Goal: Task Accomplishment & Management: Complete application form

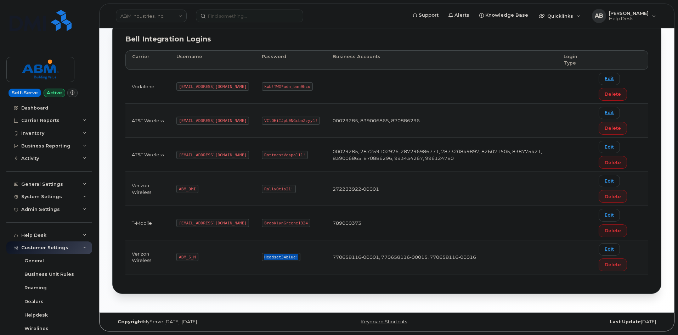
scroll to position [84, 0]
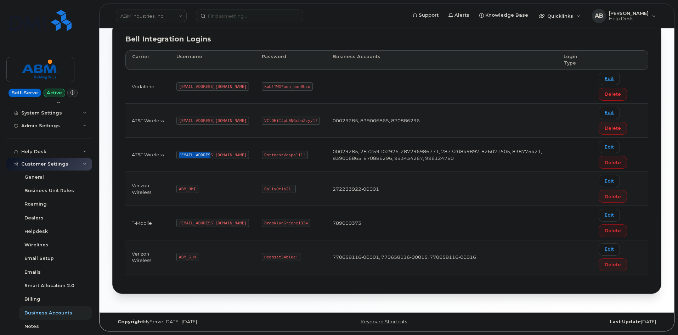
drag, startPoint x: 209, startPoint y: 156, endPoint x: 180, endPoint y: 153, distance: 29.2
click at [180, 153] on code "[EMAIL_ADDRESS][DOMAIN_NAME]" at bounding box center [212, 155] width 73 height 9
copy code "abm@dminc.com"
drag, startPoint x: 277, startPoint y: 154, endPoint x: 239, endPoint y: 154, distance: 38.3
click at [262, 154] on code "RottnestVespa111!" at bounding box center [285, 155] width 46 height 9
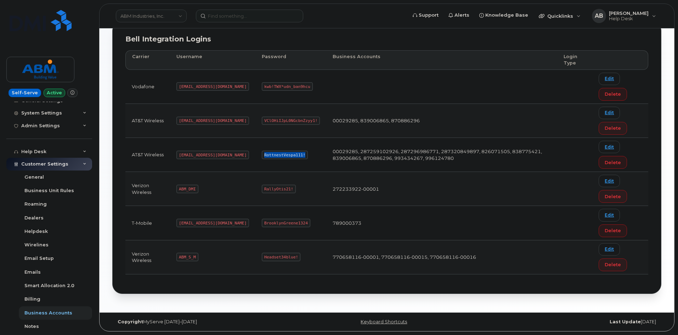
copy code "RottnestVespa111!"
drag, startPoint x: 195, startPoint y: 256, endPoint x: 174, endPoint y: 255, distance: 20.9
click at [174, 255] on td "ABM_S_M" at bounding box center [212, 257] width 85 height 34
copy code "ABM_S_M"
drag, startPoint x: 269, startPoint y: 257, endPoint x: 248, endPoint y: 256, distance: 21.3
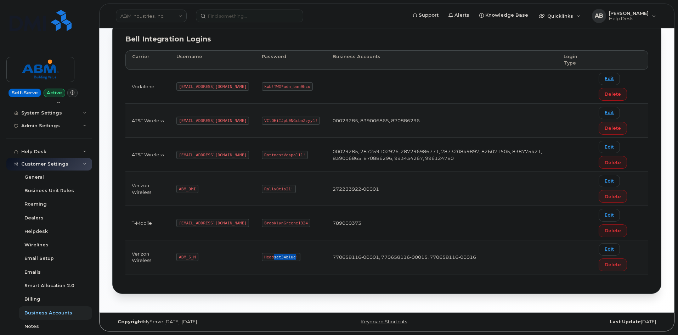
click at [262, 256] on code "Headset34blue!" at bounding box center [281, 257] width 39 height 9
drag, startPoint x: 270, startPoint y: 257, endPoint x: 234, endPoint y: 256, distance: 36.1
click at [255, 256] on td "Headset34blue!" at bounding box center [290, 257] width 71 height 34
copy code "Headset34blue!"
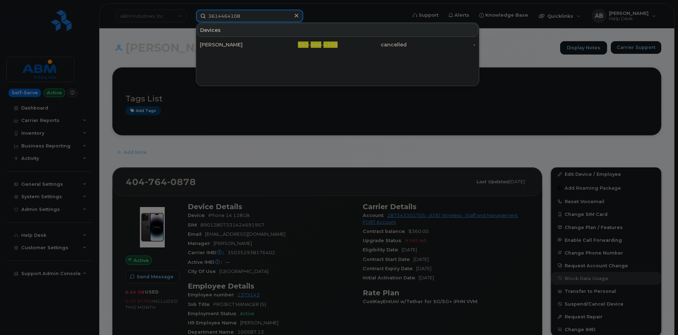
drag, startPoint x: 249, startPoint y: 18, endPoint x: 182, endPoint y: 13, distance: 67.8
click at [190, 13] on div "3614464108 Devices AMY BEYER 361 - 446 - 4108 cancelled -" at bounding box center [298, 16] width 217 height 13
paste input "20649975"
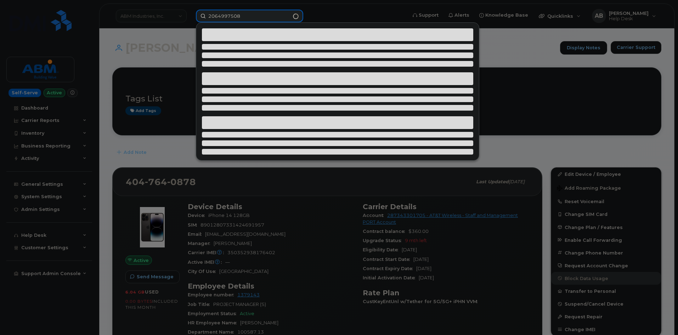
type input "2064997508"
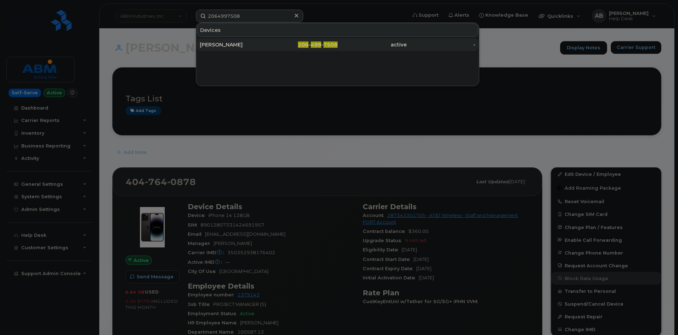
click at [249, 45] on div "ANDREW LYONS" at bounding box center [234, 44] width 69 height 7
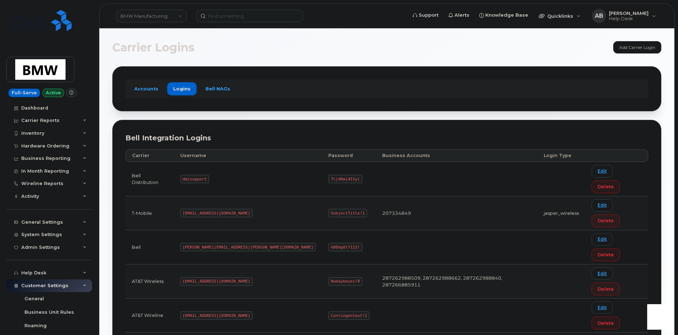
scroll to position [3, 0]
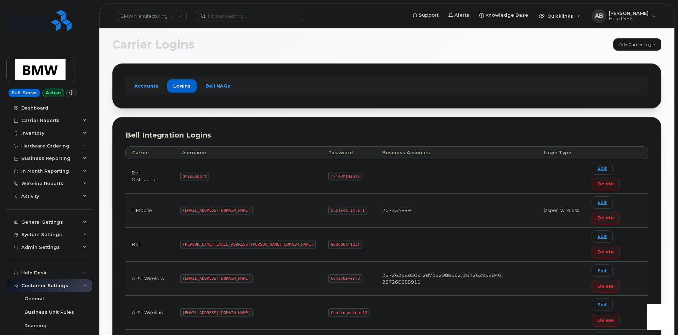
drag, startPoint x: 227, startPoint y: 299, endPoint x: 193, endPoint y: 298, distance: 34.0
copy code "MS-BMW@dminc.com"
drag, startPoint x: 298, startPoint y: 298, endPoint x: 266, endPoint y: 295, distance: 32.7
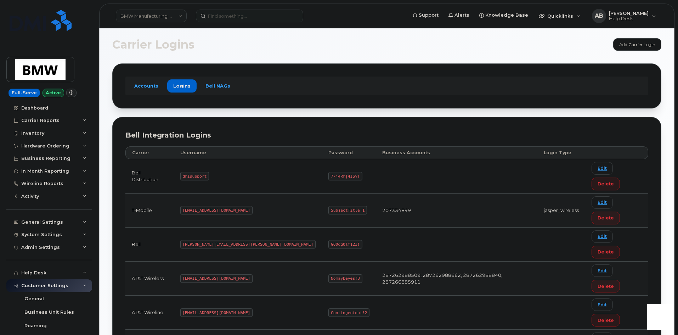
copy code "SubjectTitle!1"
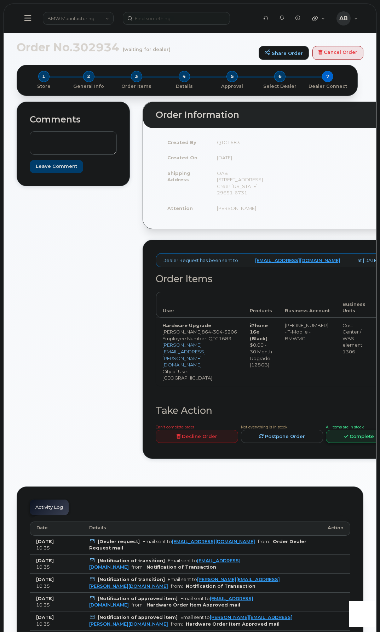
click at [344, 443] on link "Complete Order" at bounding box center [367, 436] width 83 height 13
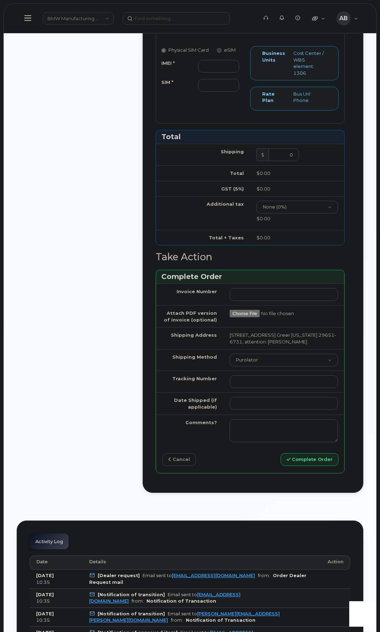
scroll to position [425, 0]
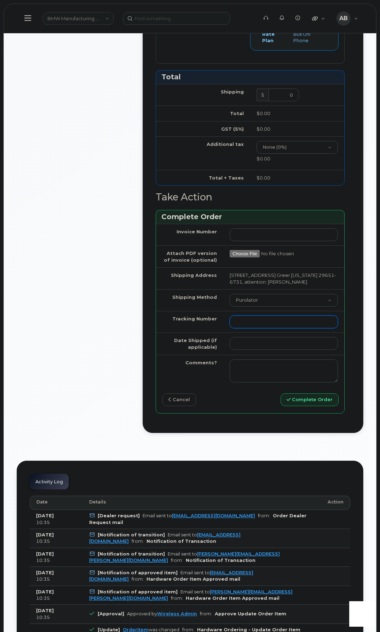
click at [247, 328] on input "Tracking Number" at bounding box center [284, 322] width 108 height 13
paste input "1Z3V891R1387147805"
type input "1Z3V891R1387147805"
click at [264, 307] on select "Purolator UPS FedEx Canada Post Courier Other Drop Off Pick Up" at bounding box center [284, 300] width 108 height 13
select select "UPS"
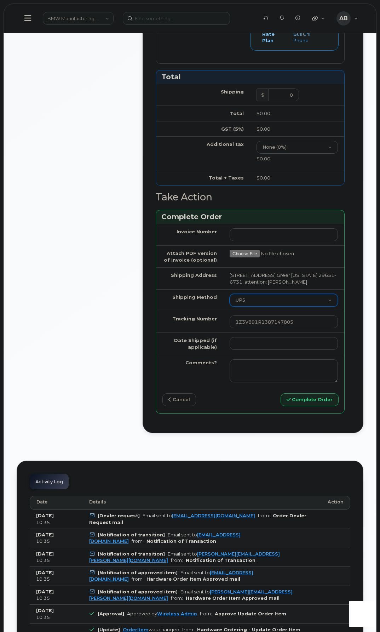
click at [230, 307] on select "Purolator UPS FedEx Canada Post Courier Other Drop Off Pick Up" at bounding box center [284, 300] width 108 height 13
click at [210, 170] on td "Additional tax" at bounding box center [203, 153] width 94 height 34
click at [212, 13] on input "IMEI *" at bounding box center [218, 6] width 41 height 13
paste input "358017327365211"
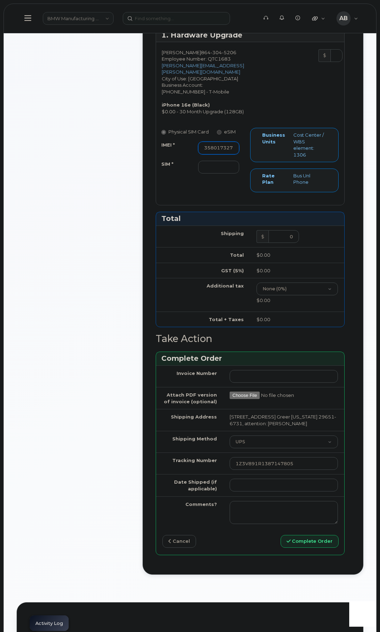
scroll to position [0, 18]
paste input "text"
type input "358017327365211"
click at [214, 174] on input "SIM *" at bounding box center [218, 167] width 41 height 13
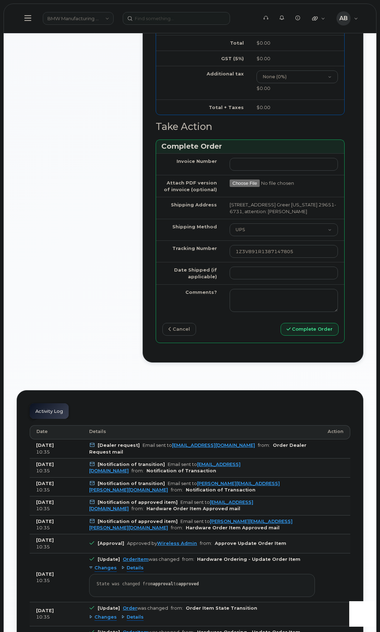
scroll to position [531, 0]
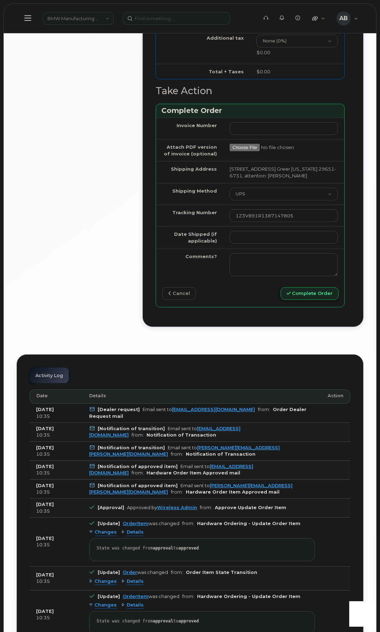
type input "N/A"
click at [299, 300] on button "Complete Order" at bounding box center [310, 293] width 58 height 13
click at [324, 224] on td "10" at bounding box center [326, 222] width 13 height 13
type input "2025-10-10"
click at [299, 300] on button "Complete Order" at bounding box center [310, 293] width 58 height 13
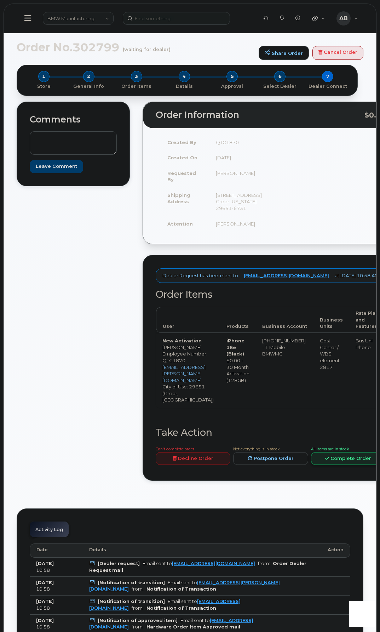
click at [338, 453] on link "Complete Order" at bounding box center [348, 458] width 75 height 13
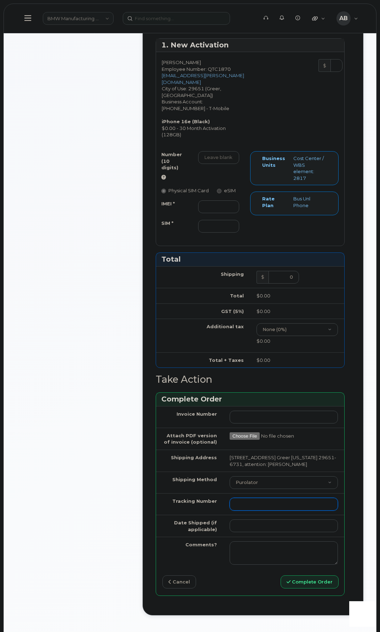
scroll to position [425, 0]
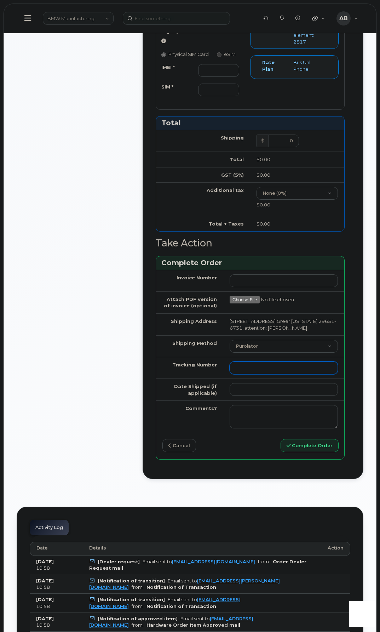
click at [249, 374] on input "Tracking Number" at bounding box center [284, 368] width 108 height 13
paste input "1ZW0Y5861380908375"
type input "1ZW0Y5861380908375"
click at [263, 353] on select "Purolator UPS FedEx Canada Post Courier Other Drop Off Pick Up" at bounding box center [284, 346] width 108 height 13
select select "UPS"
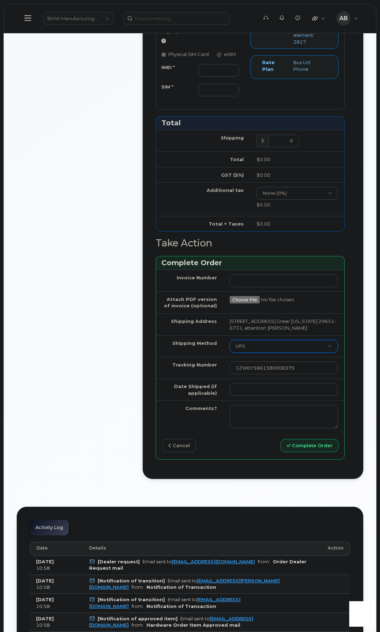
click at [230, 353] on select "Purolator UPS FedEx Canada Post Courier Other Drop Off Pick Up" at bounding box center [284, 346] width 108 height 13
click at [247, 396] on input "Date Shipped (if applicable)" at bounding box center [284, 389] width 108 height 13
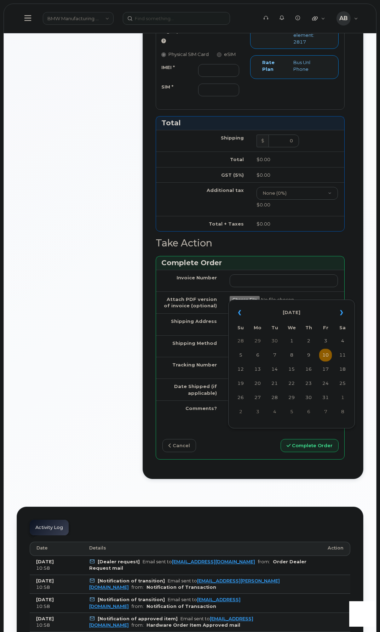
click at [324, 359] on td "10" at bounding box center [326, 355] width 13 height 13
type input "2025-10-10"
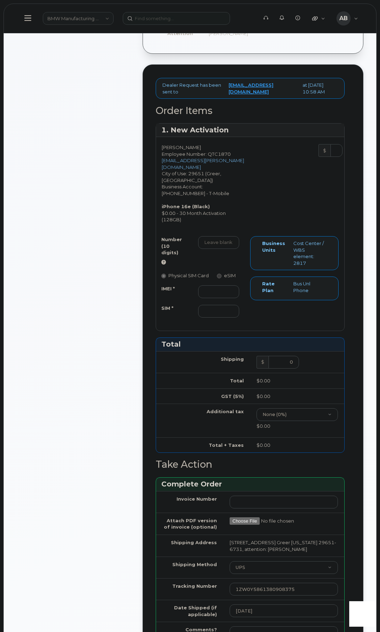
scroll to position [177, 0]
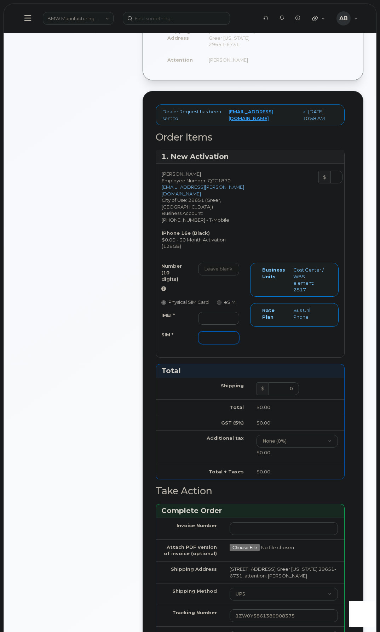
click at [209, 344] on input "SIM *" at bounding box center [218, 338] width 41 height 13
paste input "8901260498736522543"
type input "8901260498736522543"
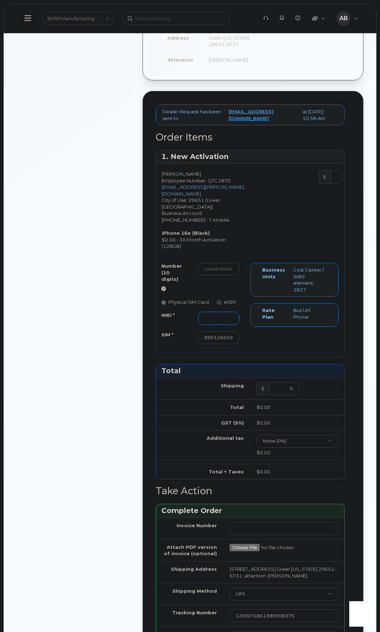
click at [215, 325] on input "IMEI *" at bounding box center [218, 318] width 41 height 13
paste input "354566764038735"
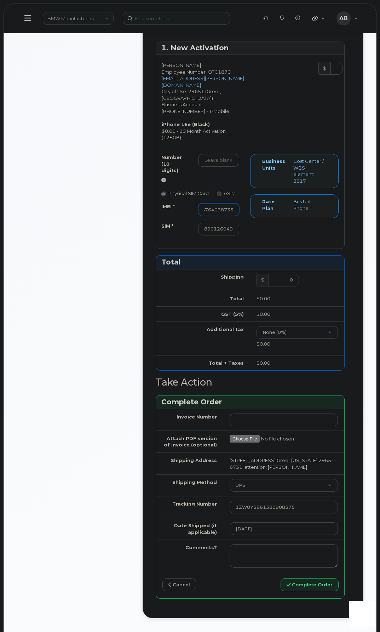
scroll to position [460, 0]
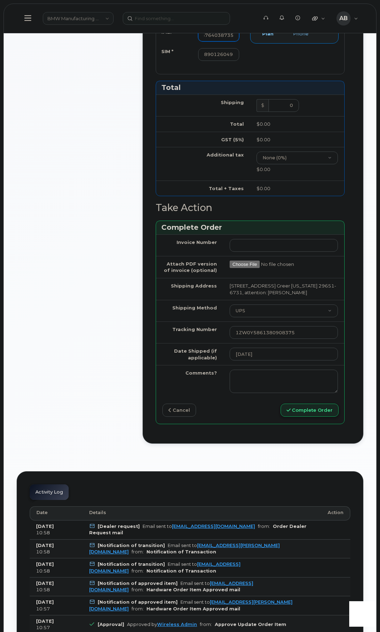
type input "354566764038735"
click at [306, 417] on button "Complete Order" at bounding box center [310, 410] width 58 height 13
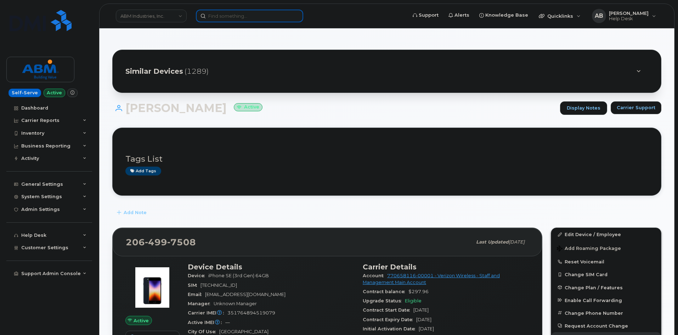
click at [225, 16] on input at bounding box center [249, 16] width 107 height 13
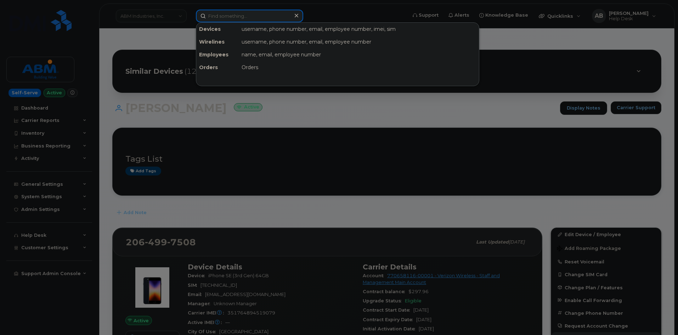
paste input "6234191227"
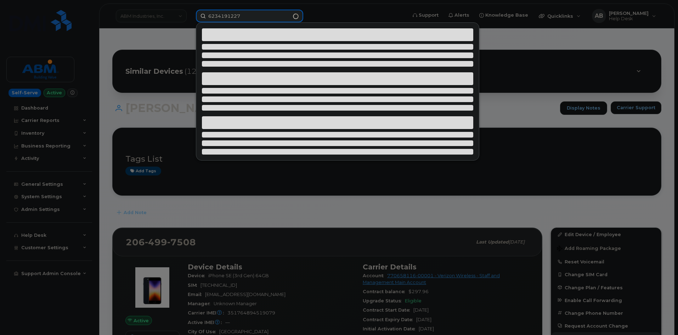
type input "6234191227"
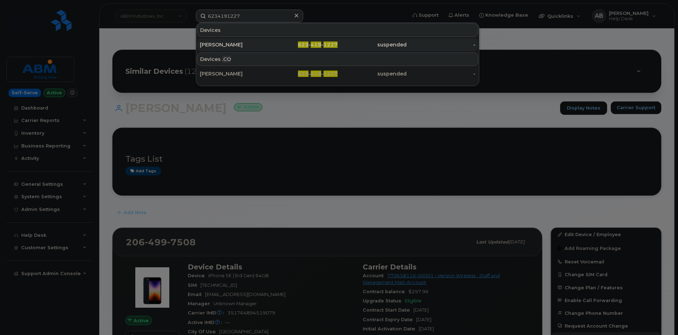
click at [243, 40] on div "[PERSON_NAME]" at bounding box center [234, 44] width 69 height 13
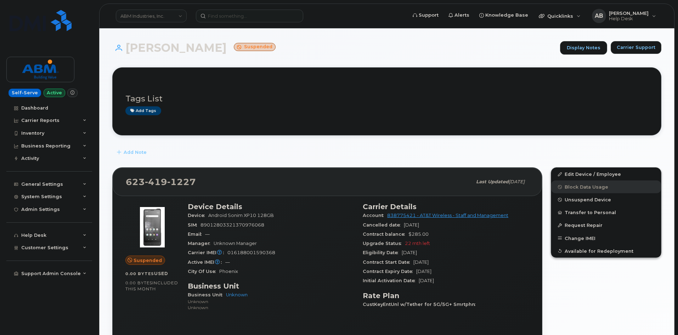
click at [276, 153] on div "Add Note" at bounding box center [386, 152] width 549 height 13
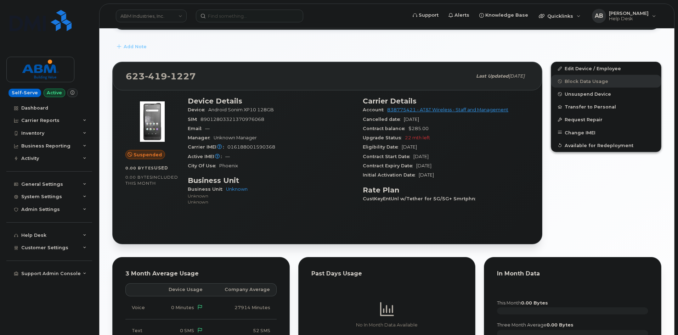
scroll to position [106, 0]
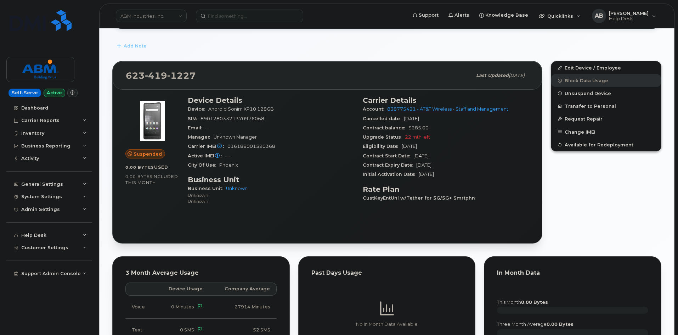
click at [285, 139] on div "Manager Unknown Manager" at bounding box center [271, 136] width 166 height 9
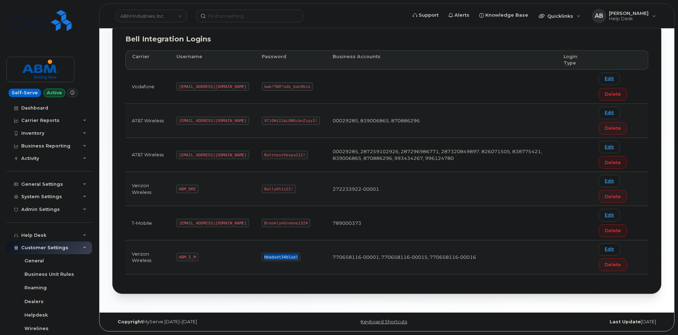
scroll to position [84, 0]
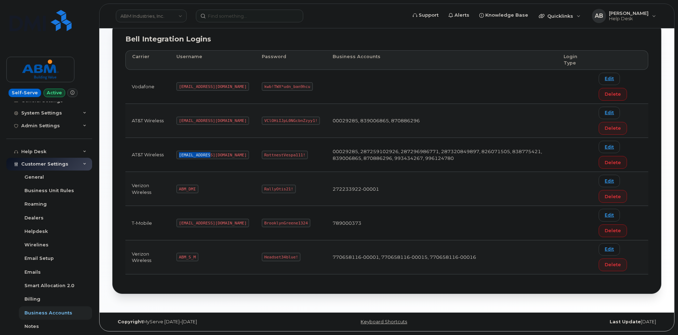
drag, startPoint x: 209, startPoint y: 156, endPoint x: 171, endPoint y: 156, distance: 37.2
click at [171, 156] on td "[EMAIL_ADDRESS][DOMAIN_NAME]" at bounding box center [212, 155] width 85 height 34
copy code "[EMAIL_ADDRESS][DOMAIN_NAME]"
drag, startPoint x: 277, startPoint y: 154, endPoint x: 236, endPoint y: 154, distance: 41.1
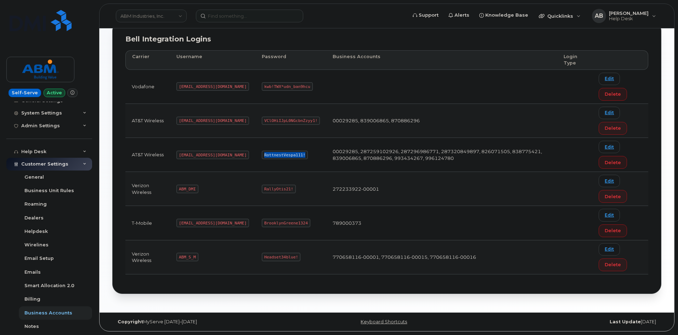
click at [255, 154] on td "RottnestVespa111!" at bounding box center [290, 155] width 71 height 34
copy code "RottnestVespa111!"
drag, startPoint x: 194, startPoint y: 258, endPoint x: 170, endPoint y: 254, distance: 24.6
click at [170, 254] on tr "Verizon Wireless ABM_S_M Headset34blue! 770658116-00001, 770658116-00015, 77065…" at bounding box center [386, 257] width 523 height 34
copy tr "Wireless ABM_S_M"
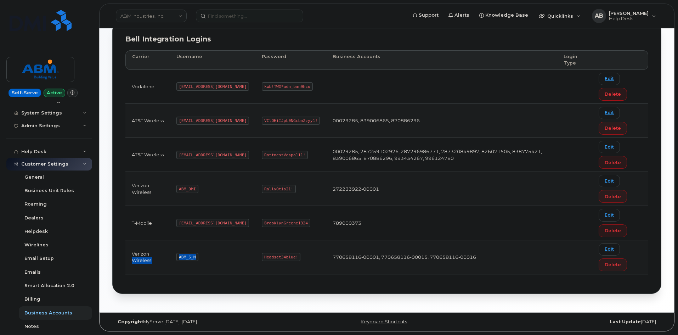
click at [196, 255] on code "ABM_S_M" at bounding box center [187, 257] width 22 height 9
click at [195, 257] on code "ABM_S_M" at bounding box center [187, 257] width 22 height 9
drag, startPoint x: 194, startPoint y: 257, endPoint x: 178, endPoint y: 255, distance: 16.7
click at [178, 255] on code "ABM_S_M" at bounding box center [187, 257] width 22 height 9
copy code "ABM_S_M"
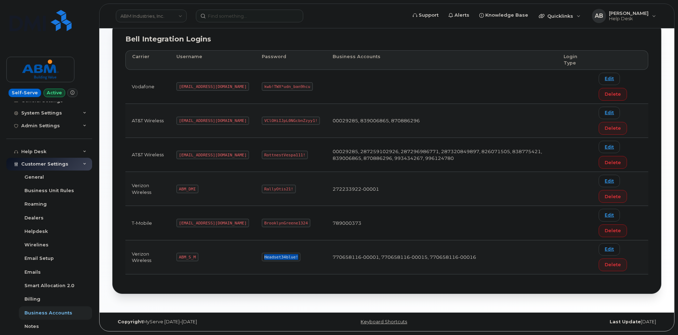
drag, startPoint x: 270, startPoint y: 256, endPoint x: 239, endPoint y: 258, distance: 30.5
click at [262, 258] on code "Headset34blue!" at bounding box center [281, 257] width 39 height 9
copy code "Headset34blue!"
